Goal: Check status: Check status

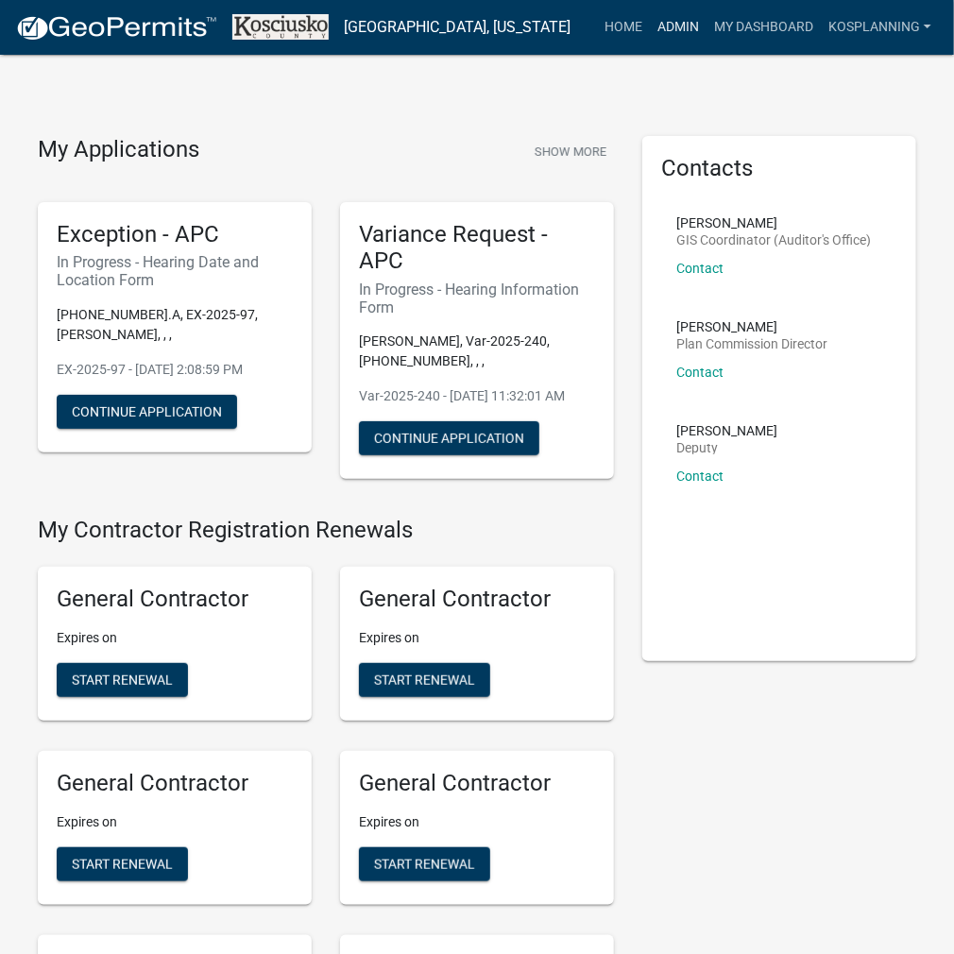
click at [680, 33] on link "Admin" at bounding box center [678, 27] width 57 height 36
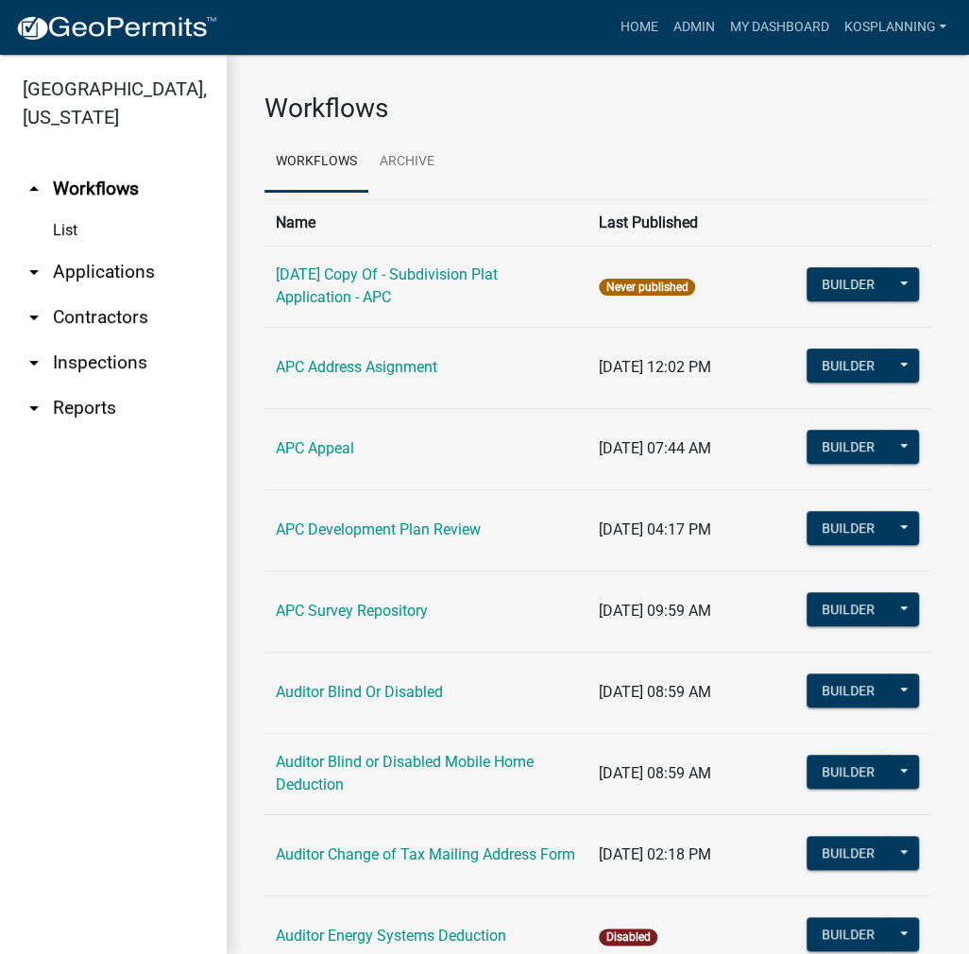
click at [73, 274] on link "arrow_drop_down Applications" at bounding box center [113, 271] width 227 height 45
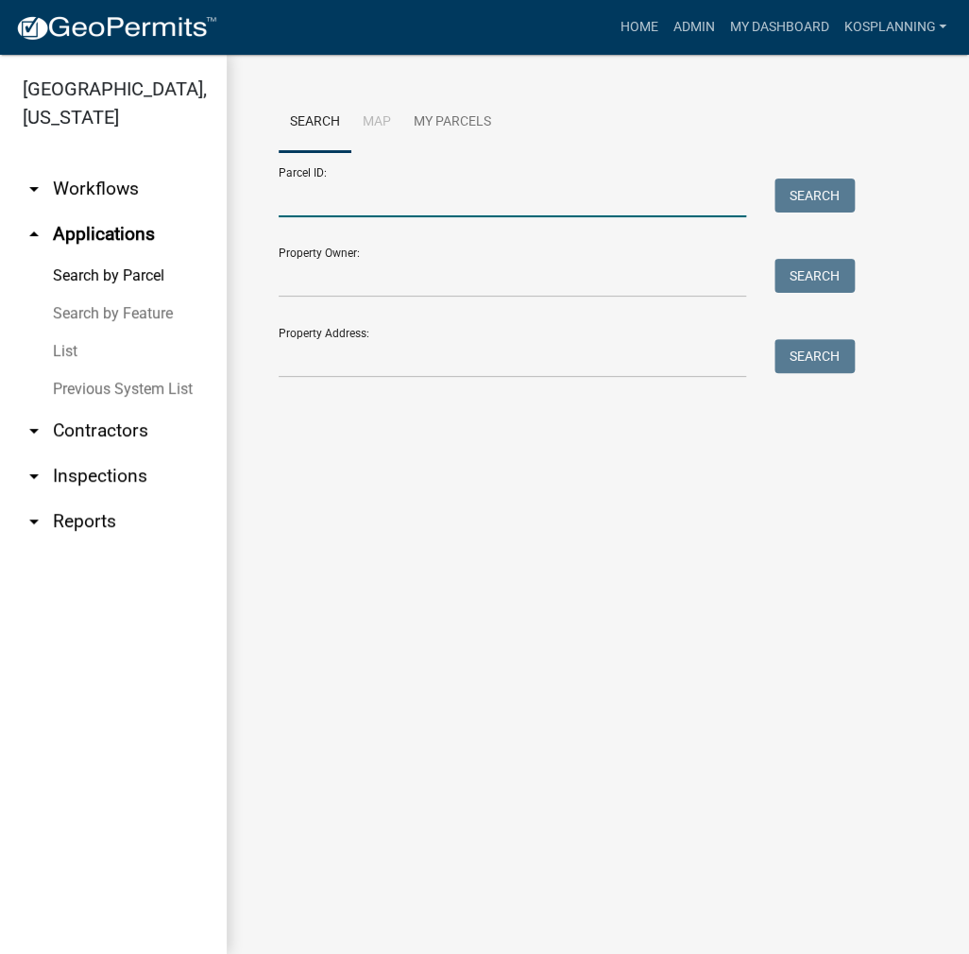
click at [412, 204] on input "Parcel ID:" at bounding box center [512, 197] width 467 height 39
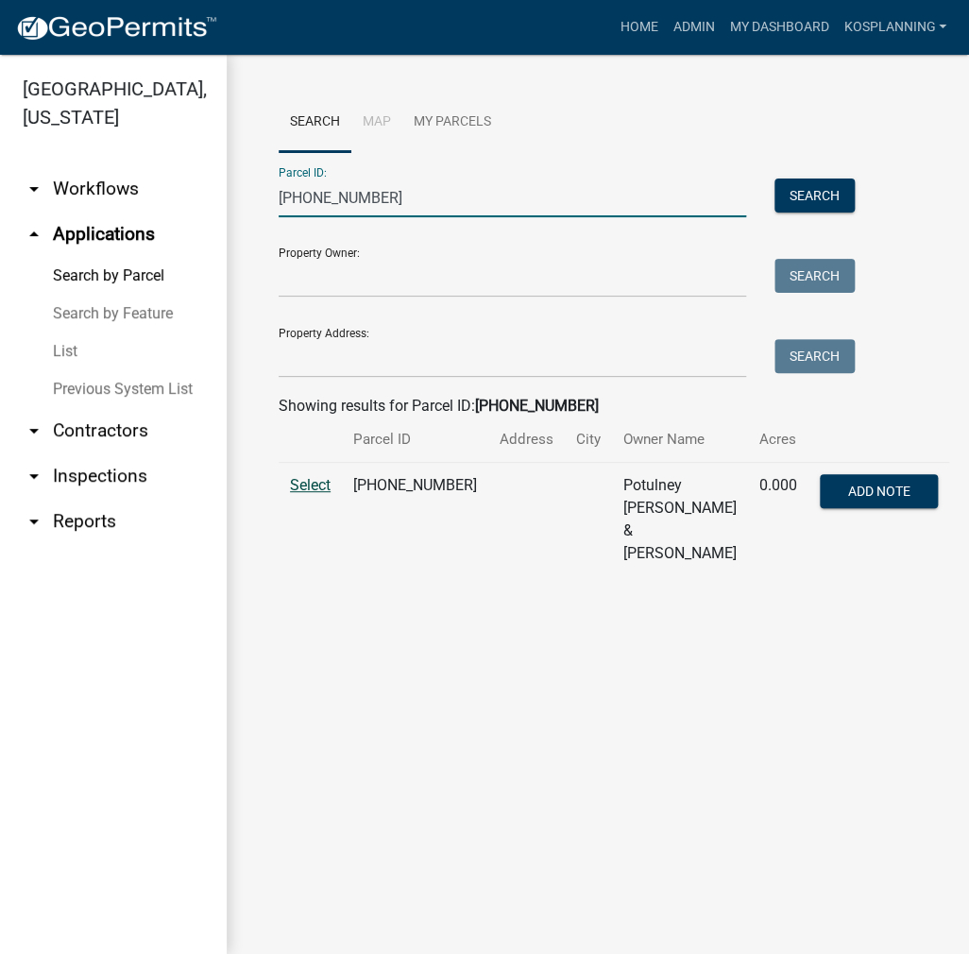
type input "[PHONE_NUMBER]"
click at [308, 488] on span "Select" at bounding box center [310, 485] width 41 height 18
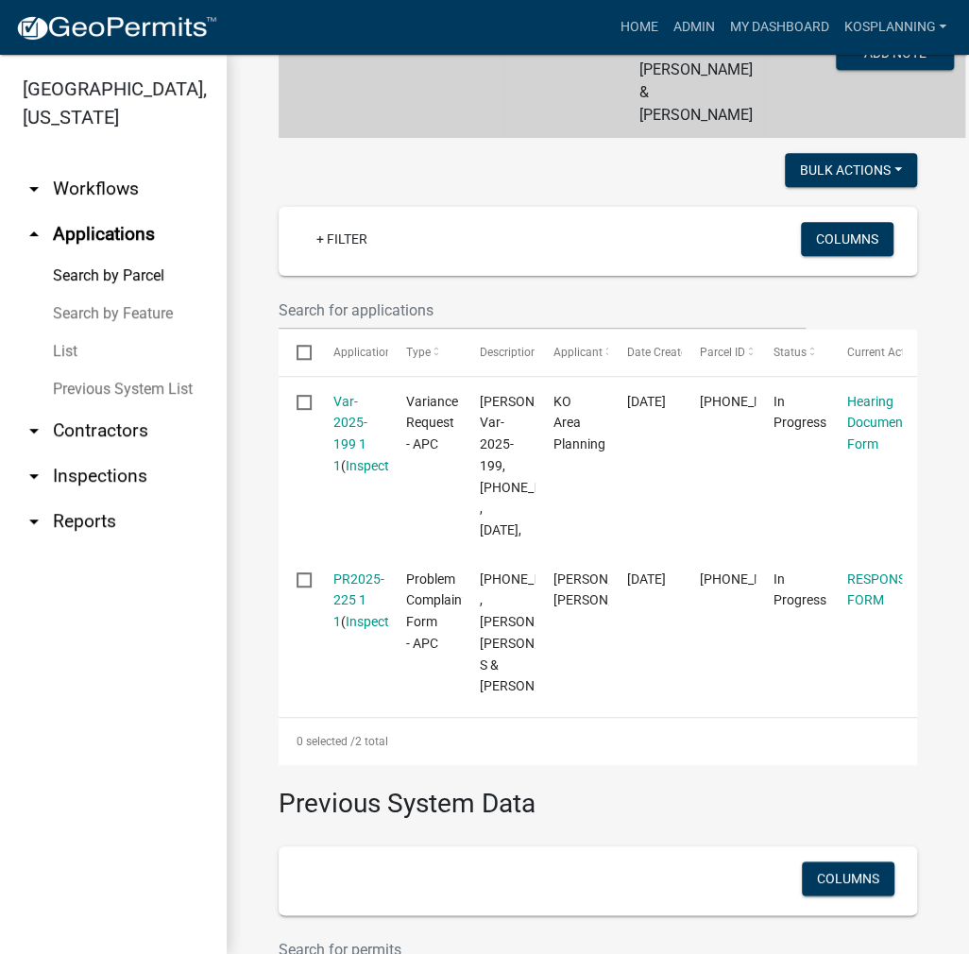
scroll to position [472, 0]
